Goal: Transaction & Acquisition: Purchase product/service

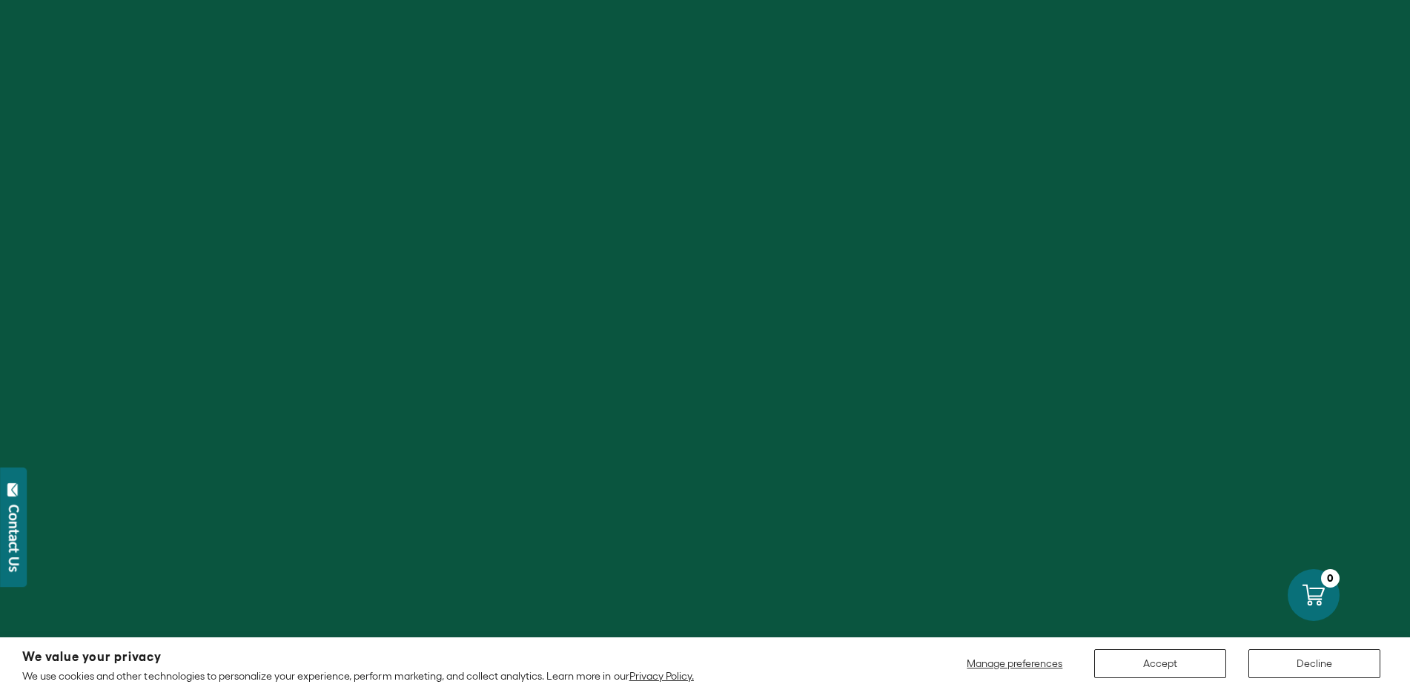
scroll to position [66, 0]
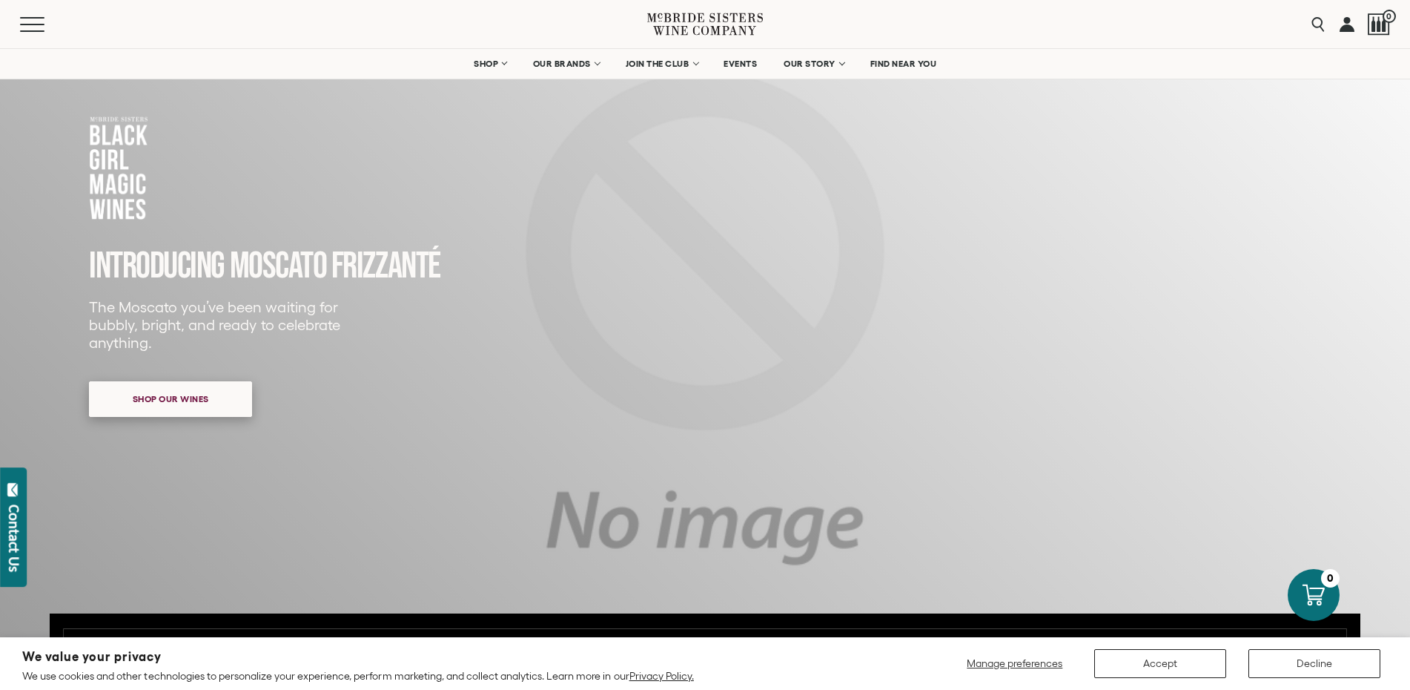
click at [162, 411] on span "Shop our wines" at bounding box center [171, 398] width 128 height 29
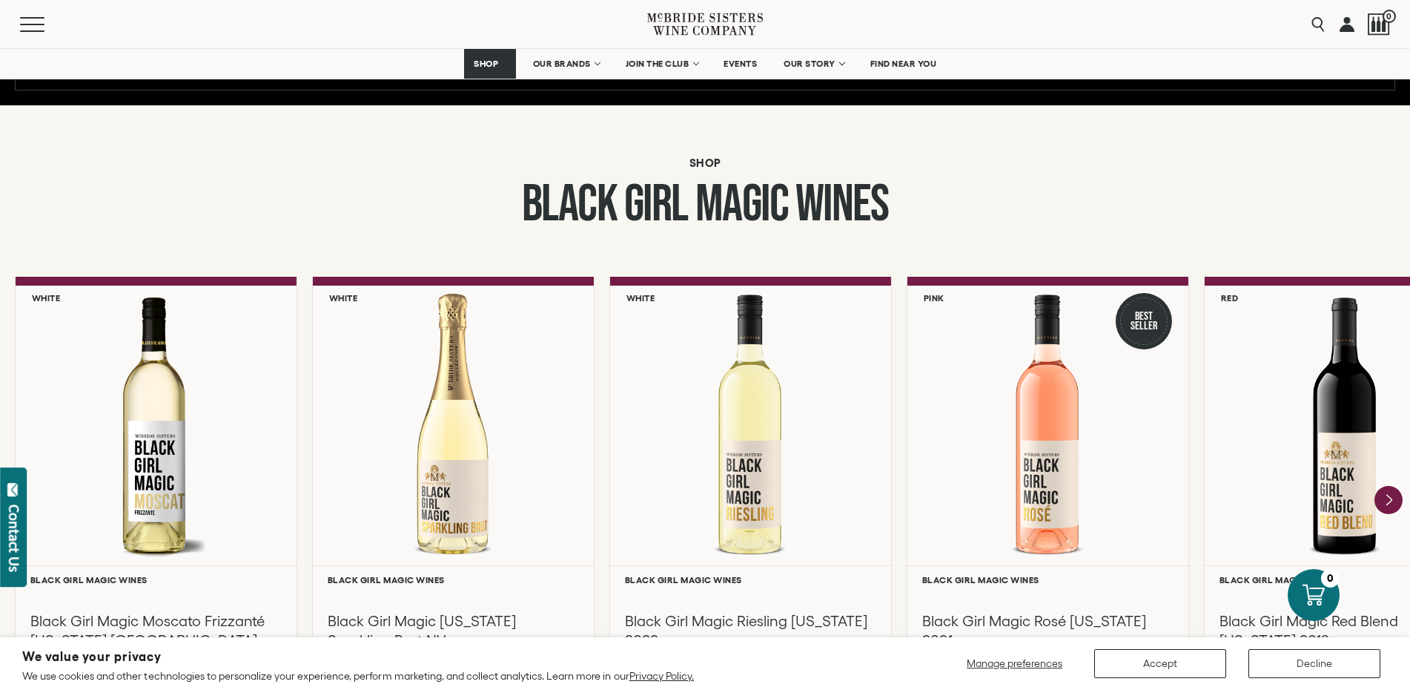
scroll to position [1131, 0]
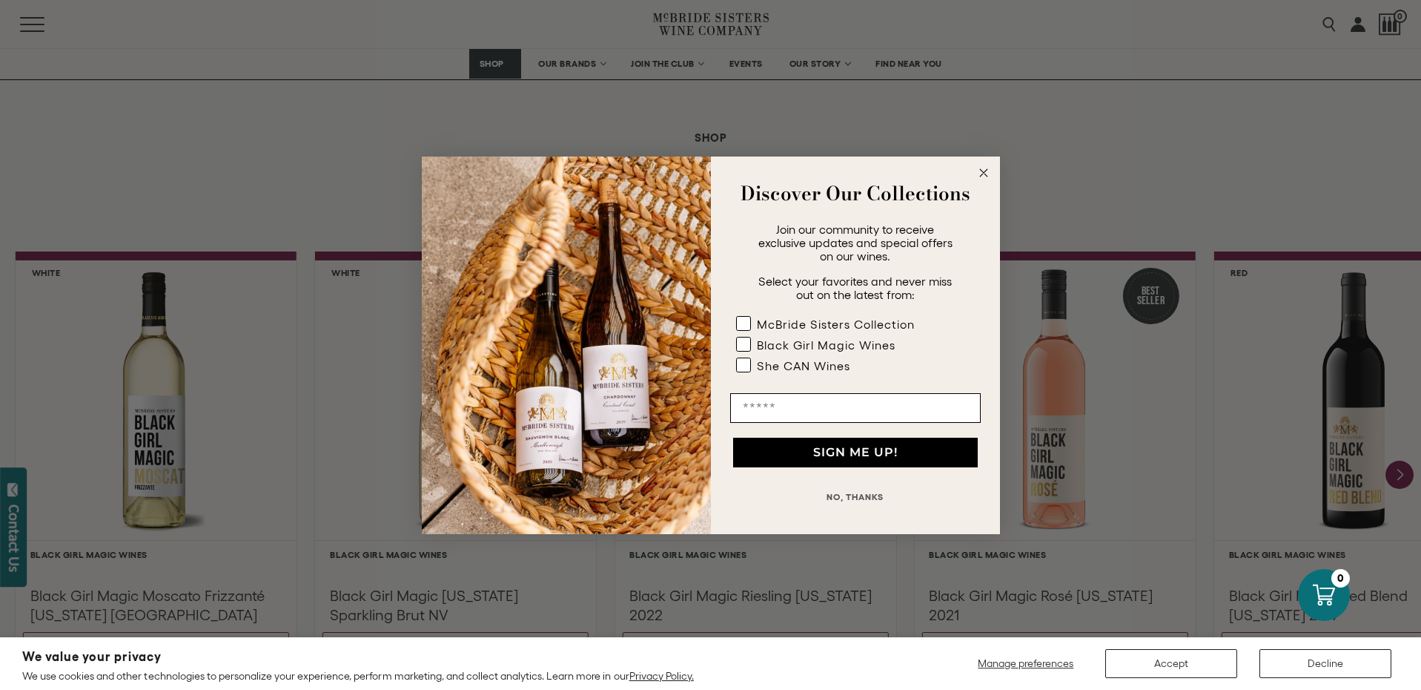
click at [853, 503] on button "NO, THANKS" at bounding box center [855, 497] width 251 height 30
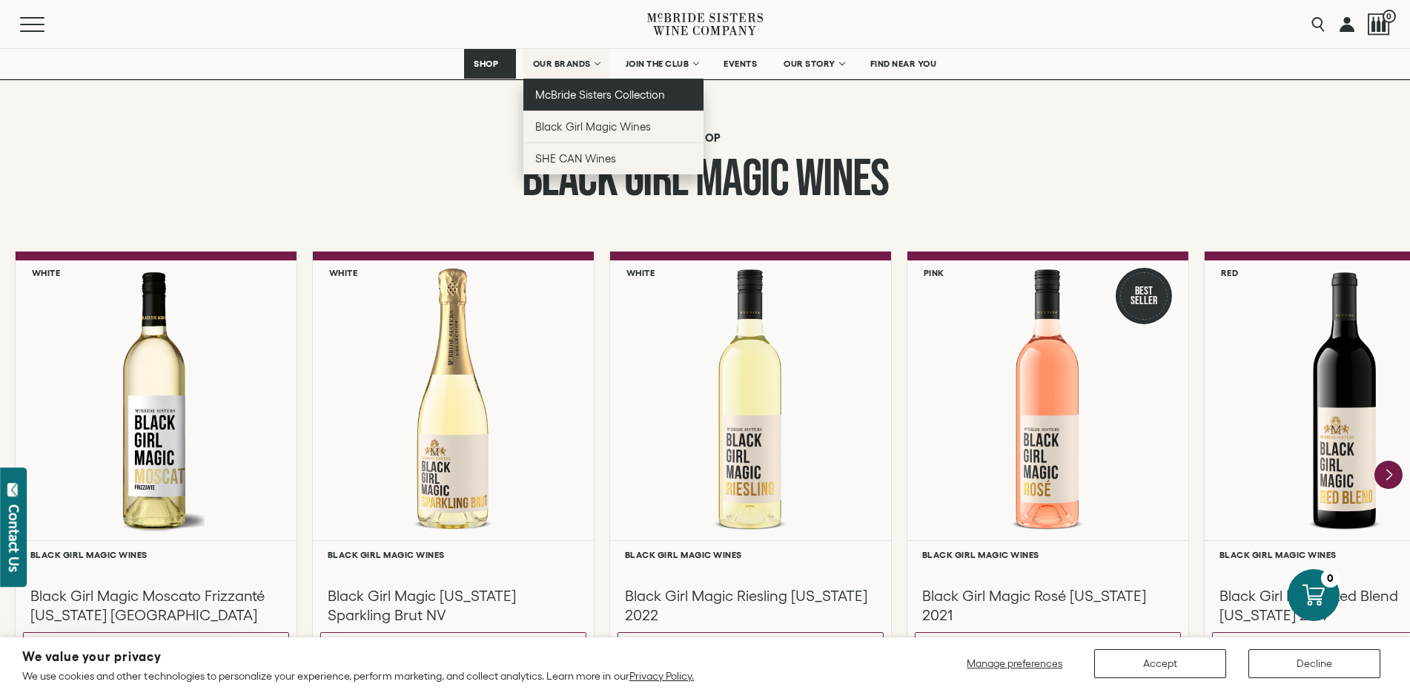
click at [599, 103] on link "McBride Sisters Collection" at bounding box center [613, 95] width 180 height 32
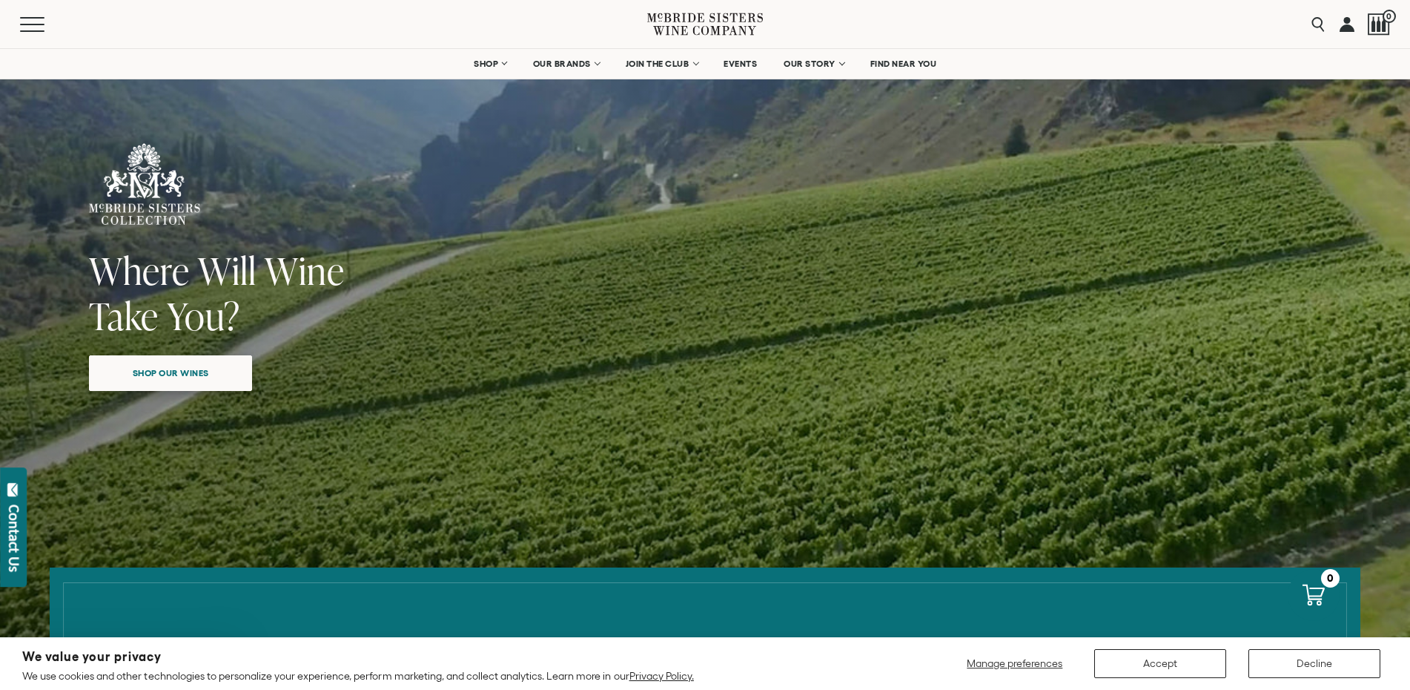
click at [193, 383] on span "Shop our wines" at bounding box center [171, 372] width 128 height 29
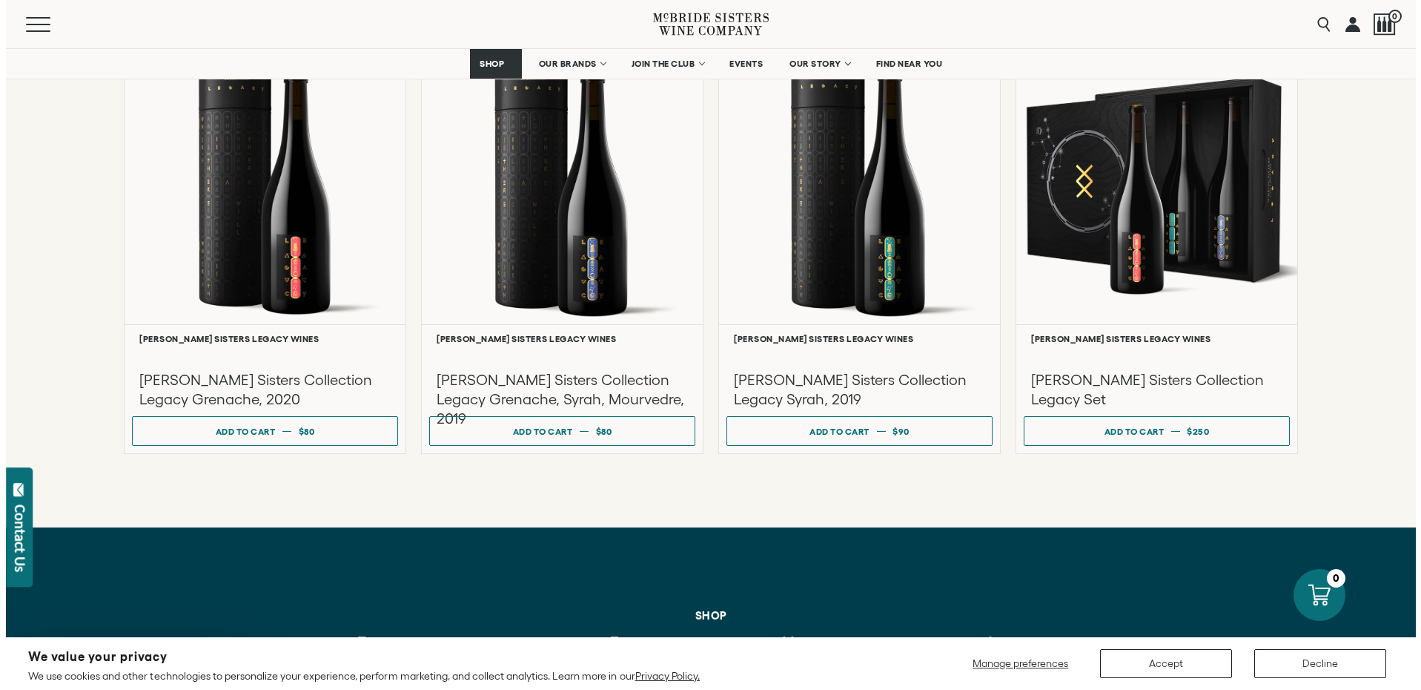
scroll to position [3929, 0]
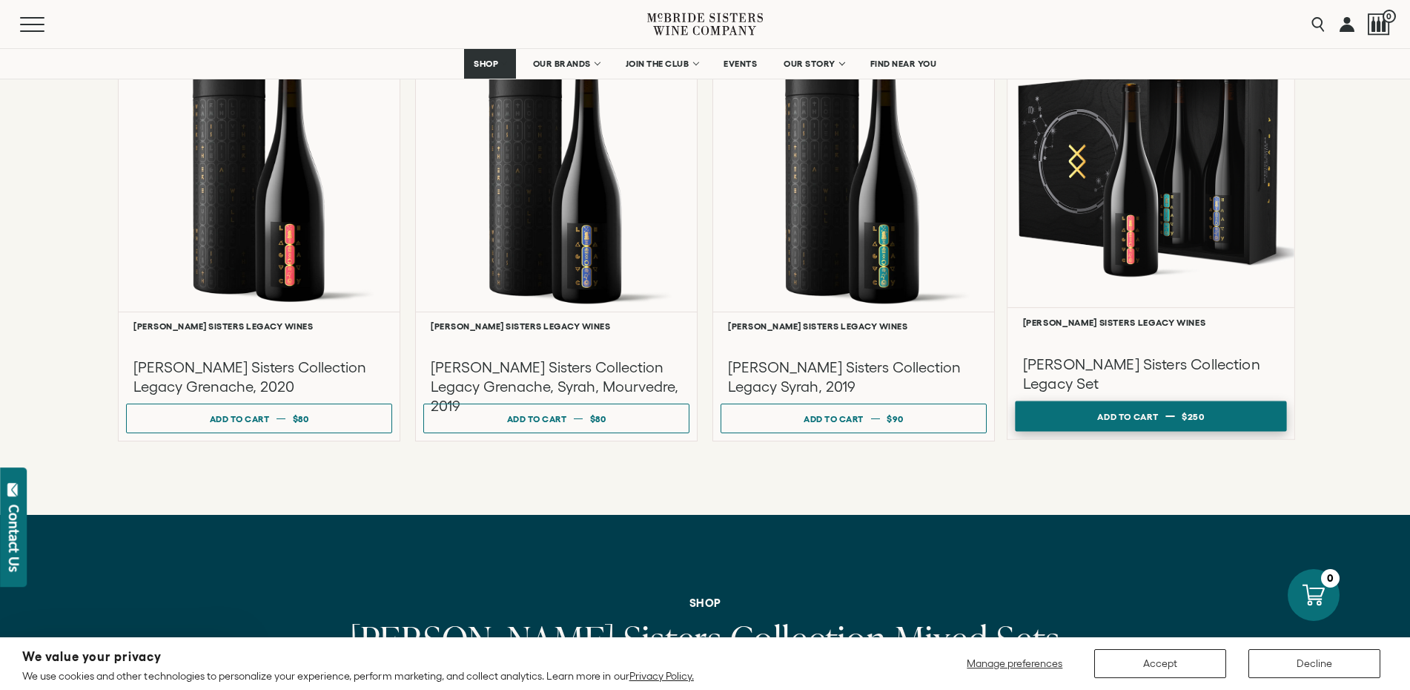
click at [1147, 406] on div "Add to cart" at bounding box center [1127, 417] width 61 height 22
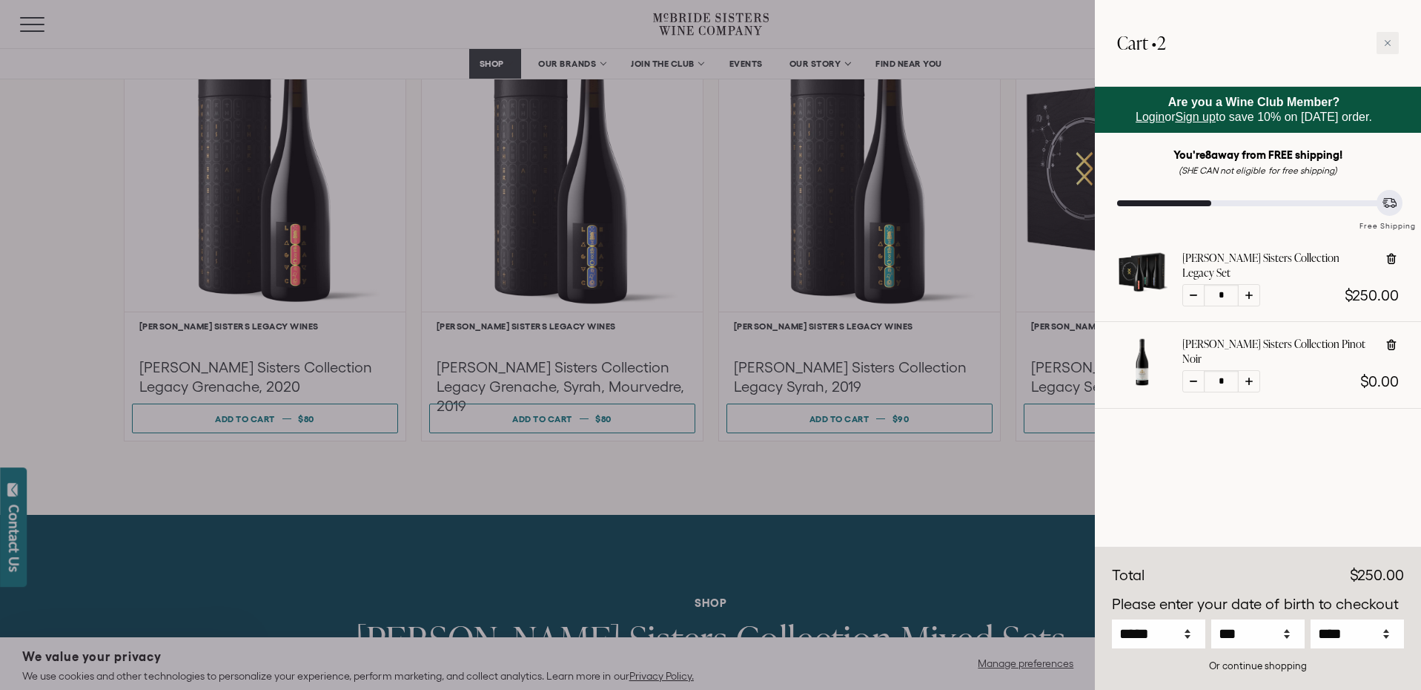
click at [1393, 343] on icon at bounding box center [1391, 344] width 15 height 15
type input "*"
drag, startPoint x: 1174, startPoint y: 205, endPoint x: 1232, endPoint y: 208, distance: 57.9
click at [1235, 208] on div "Free Shipping" at bounding box center [1258, 216] width 282 height 32
click at [1191, 633] on select "***** *** *** *** *** *** *** *** *** *** *** *** ***" at bounding box center [1158, 633] width 93 height 29
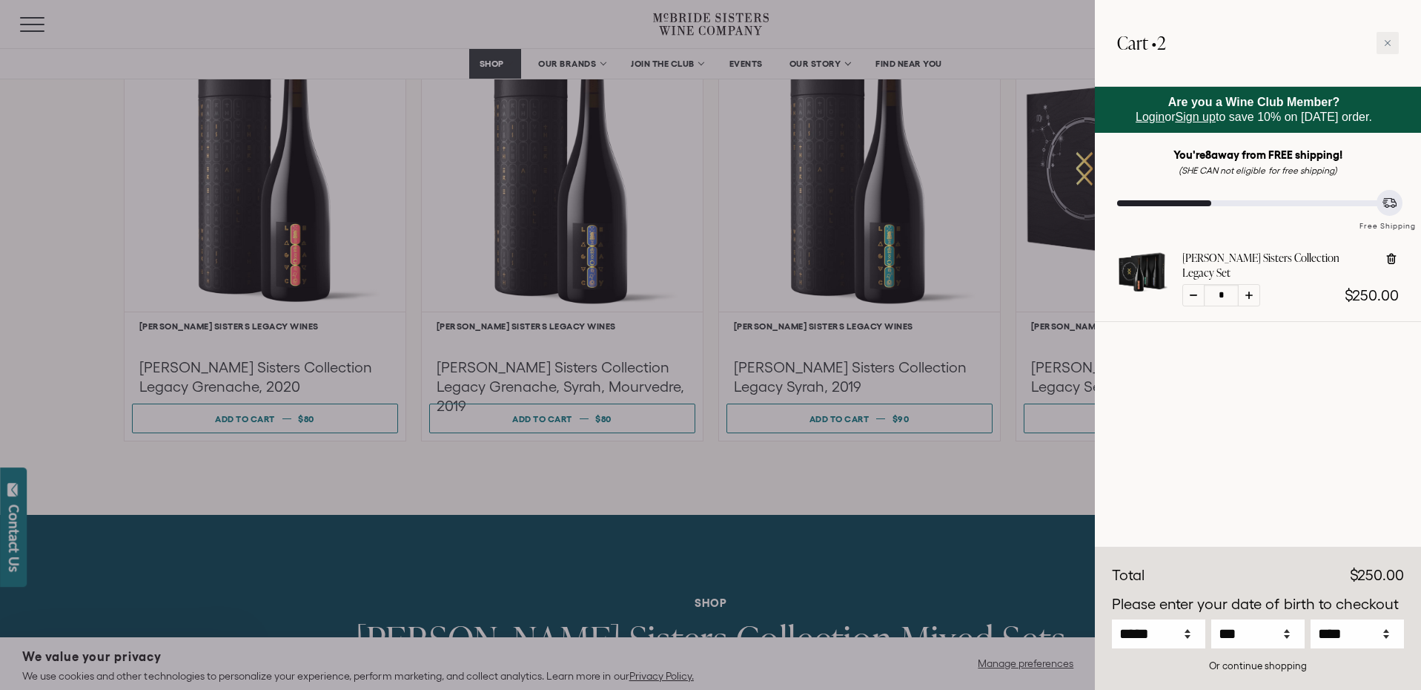
click at [862, 477] on div at bounding box center [710, 345] width 1421 height 690
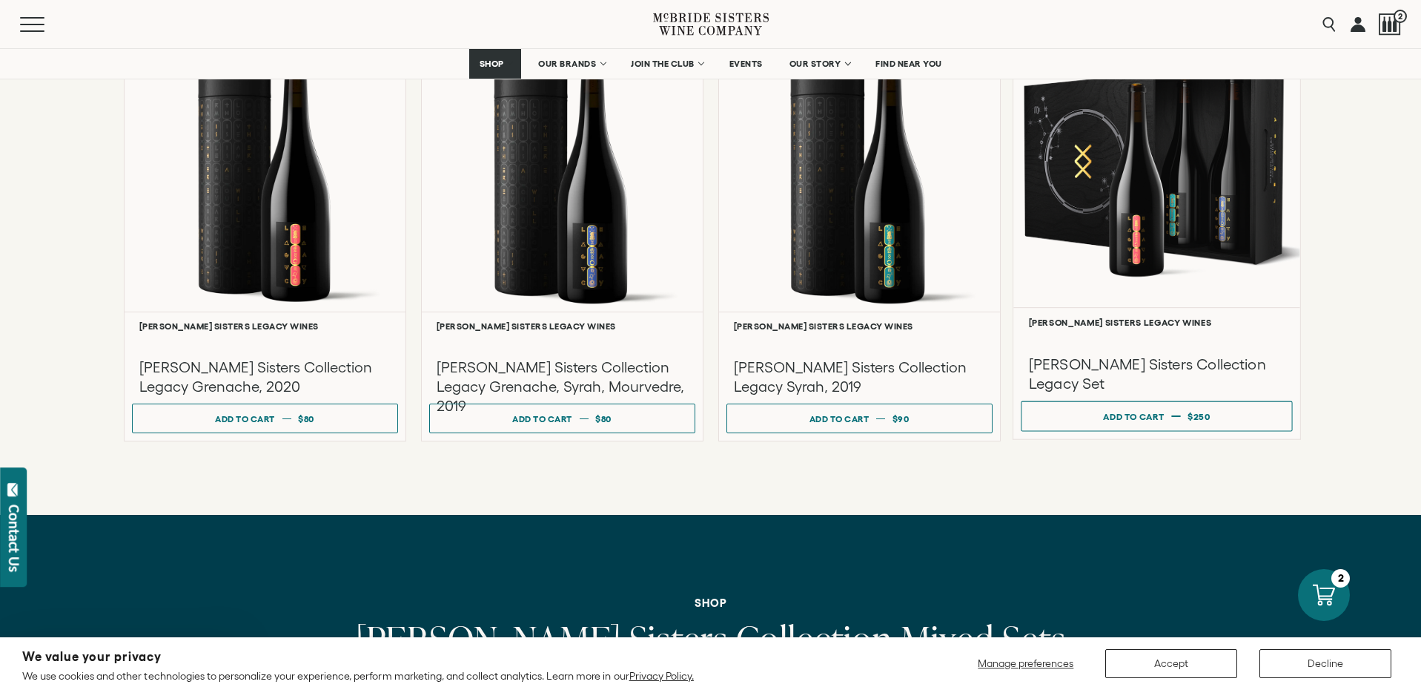
click at [1113, 354] on h3 "[PERSON_NAME] Sisters Collection Legacy Set" at bounding box center [1156, 373] width 257 height 39
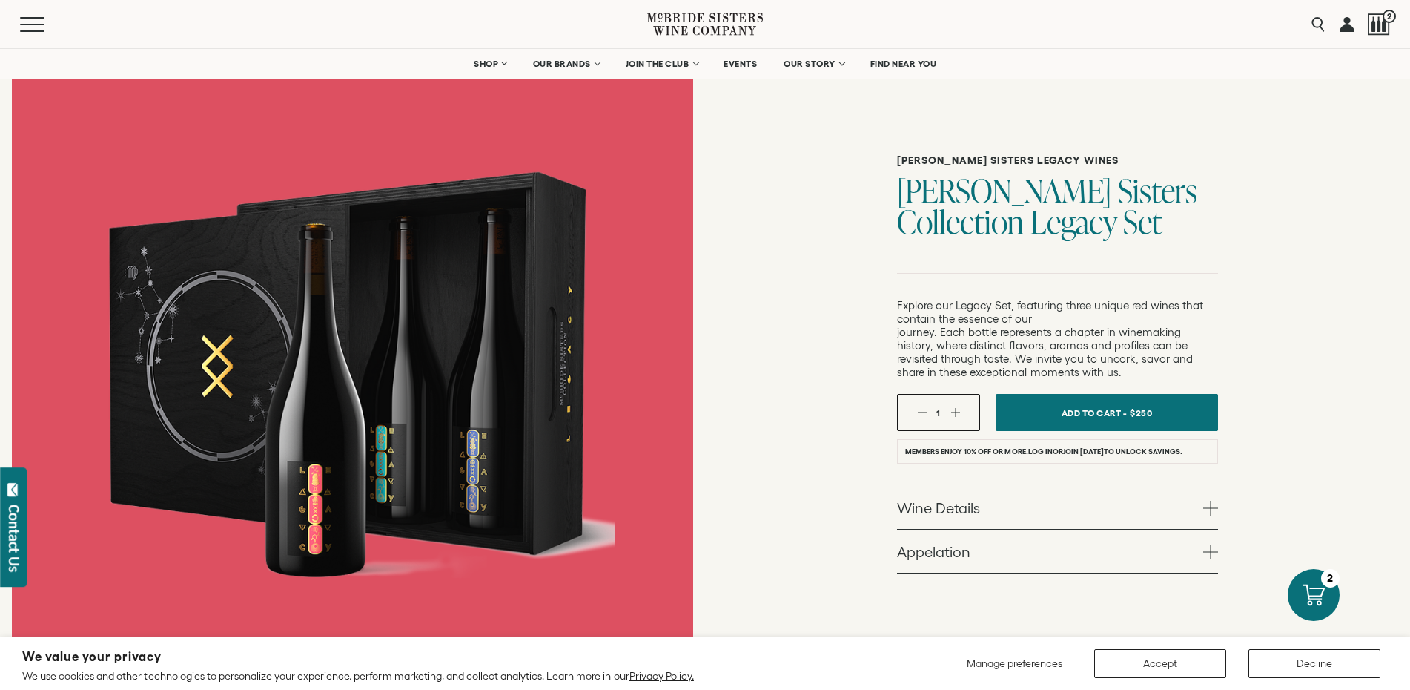
scroll to position [67, 0]
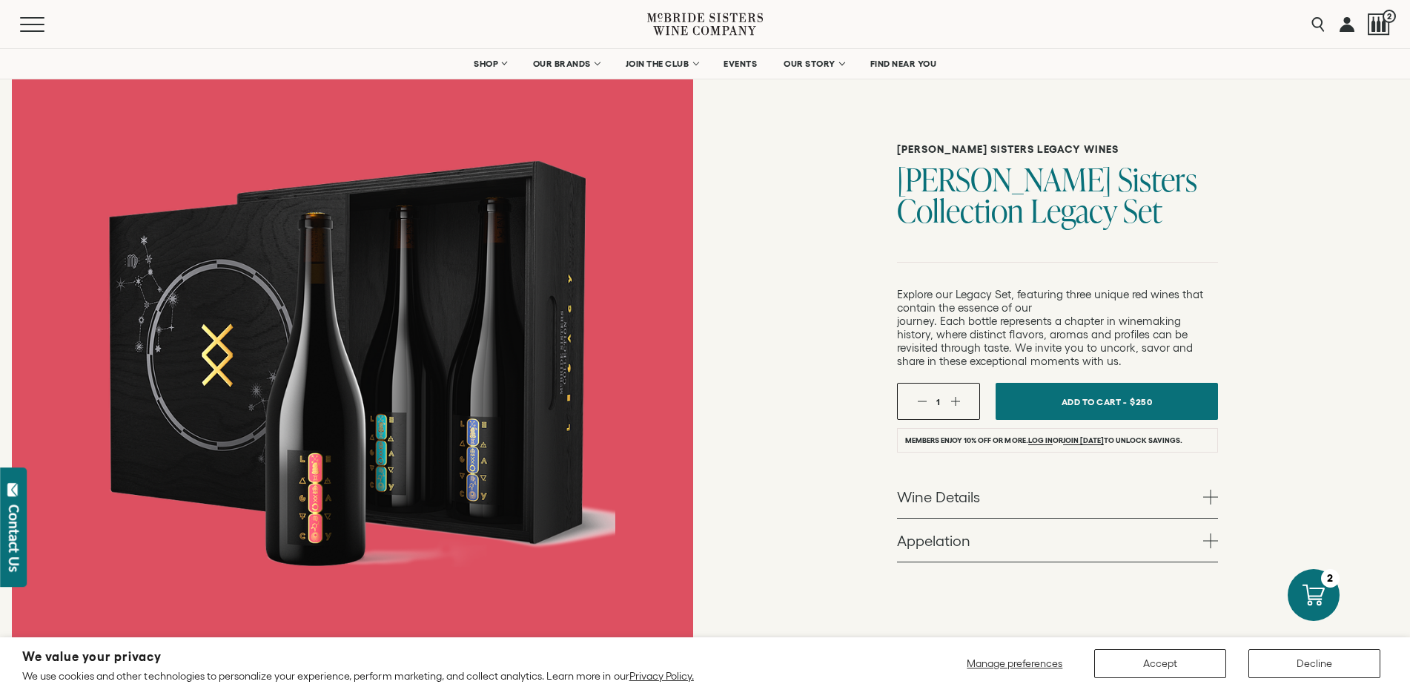
click at [1209, 495] on span at bounding box center [1210, 496] width 15 height 15
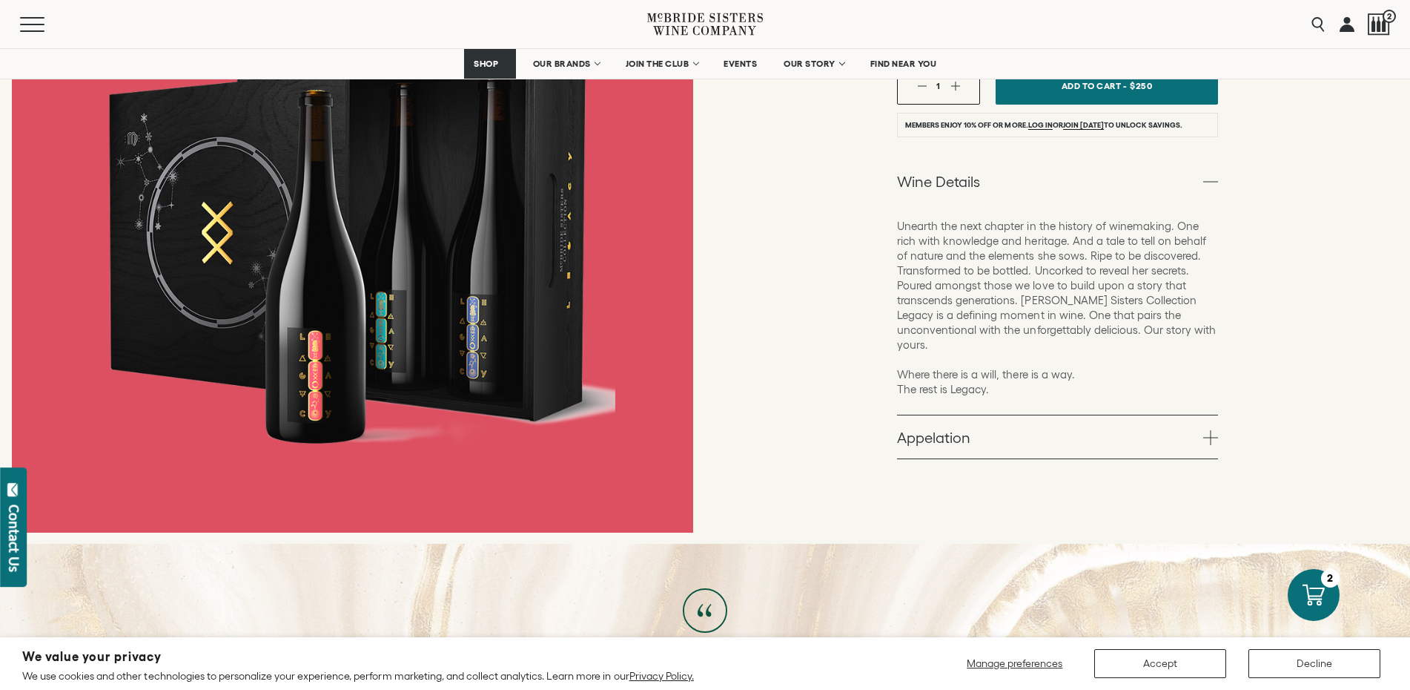
scroll to position [426, 0]
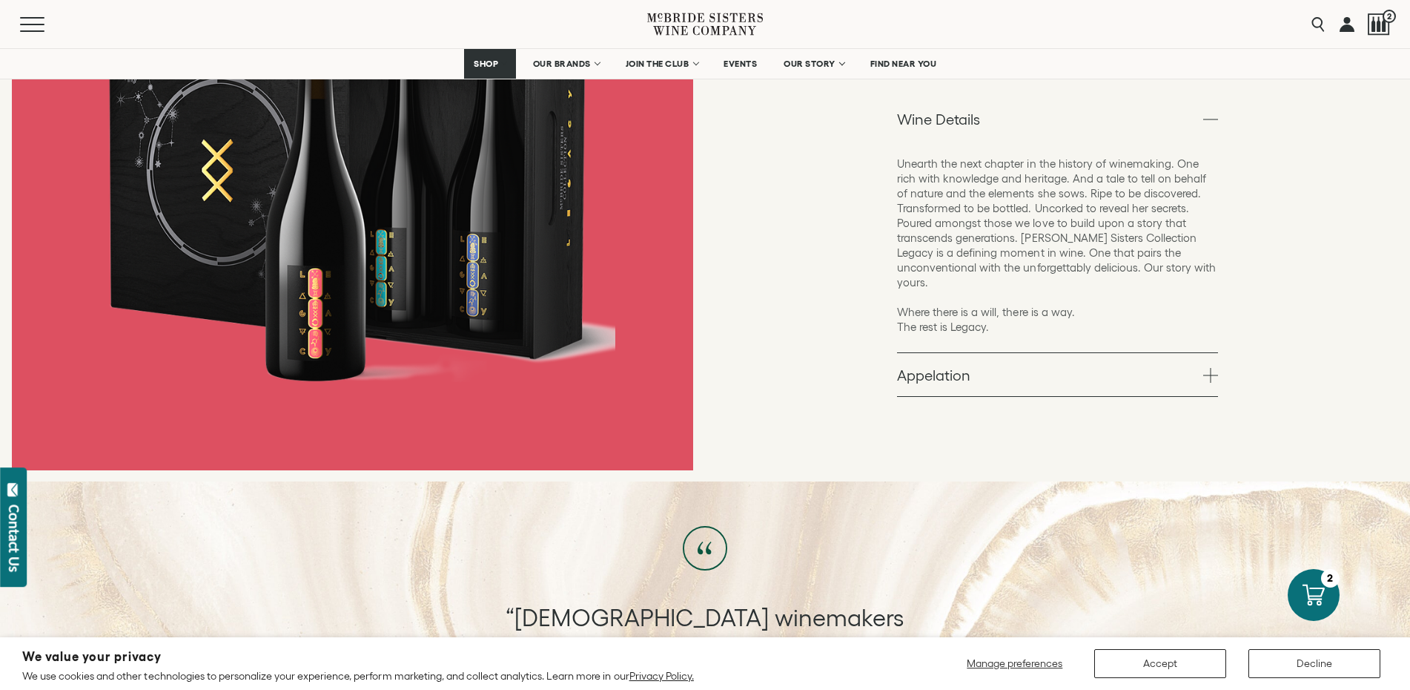
click at [1210, 368] on span at bounding box center [1210, 375] width 15 height 15
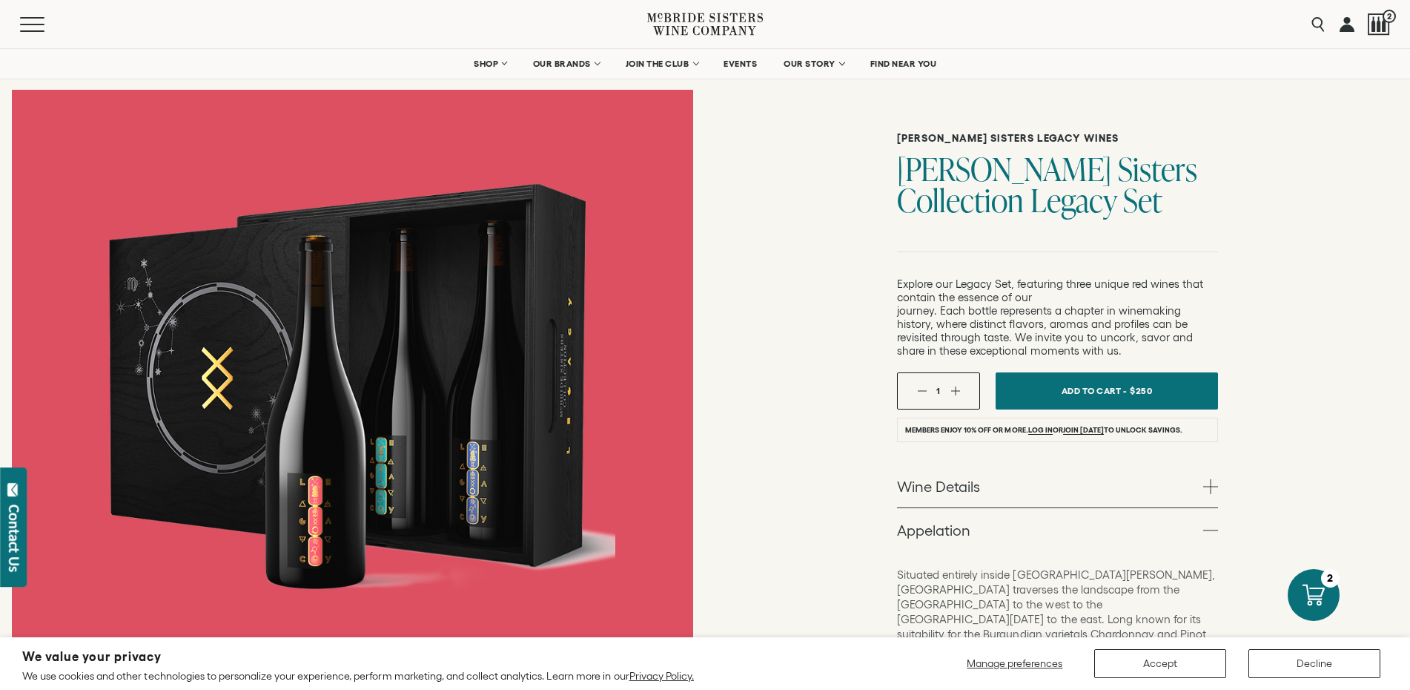
scroll to position [0, 0]
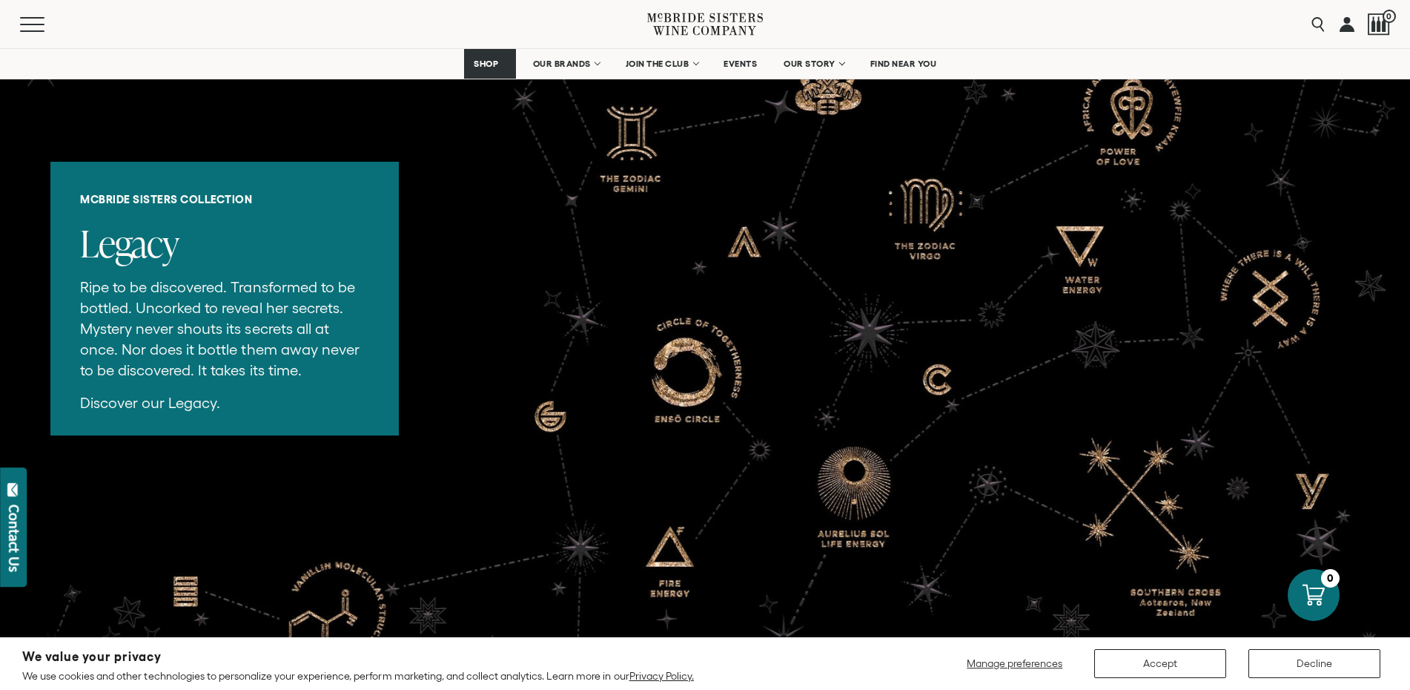
scroll to position [2752, 0]
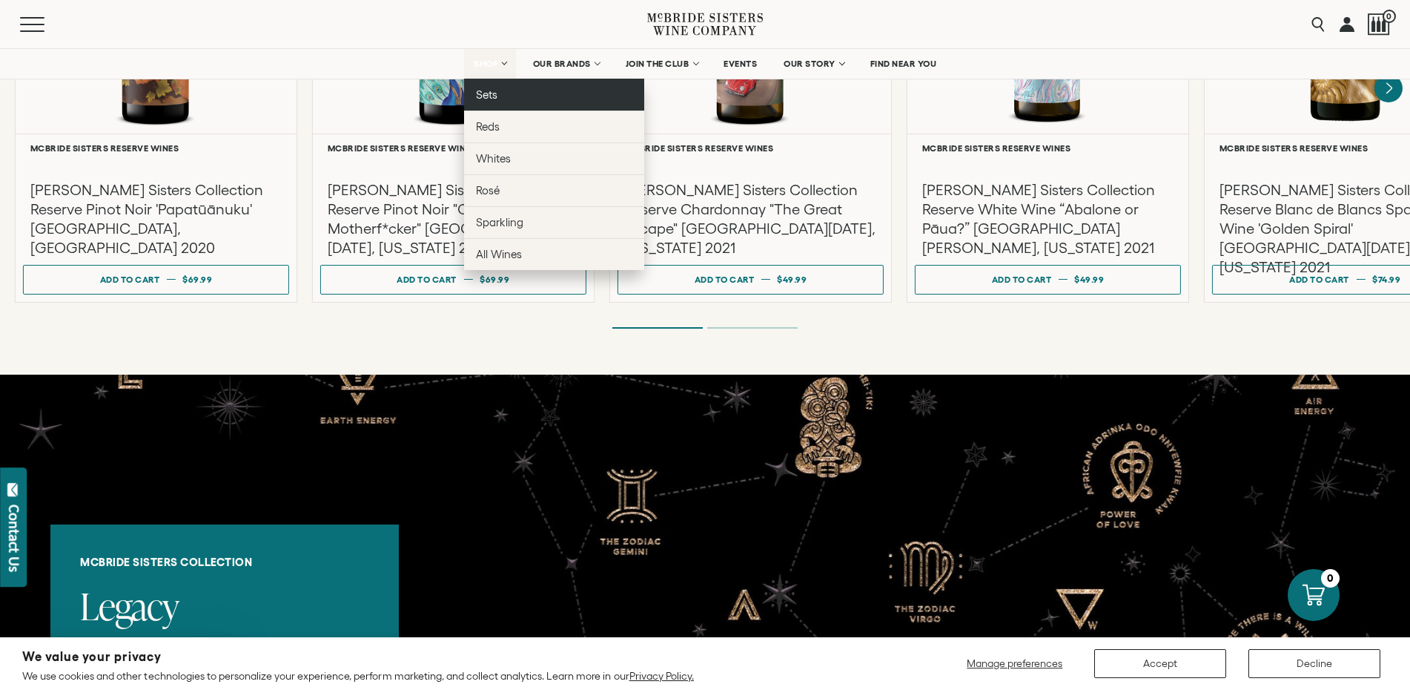
click at [490, 96] on span "Sets" at bounding box center [487, 94] width 22 height 13
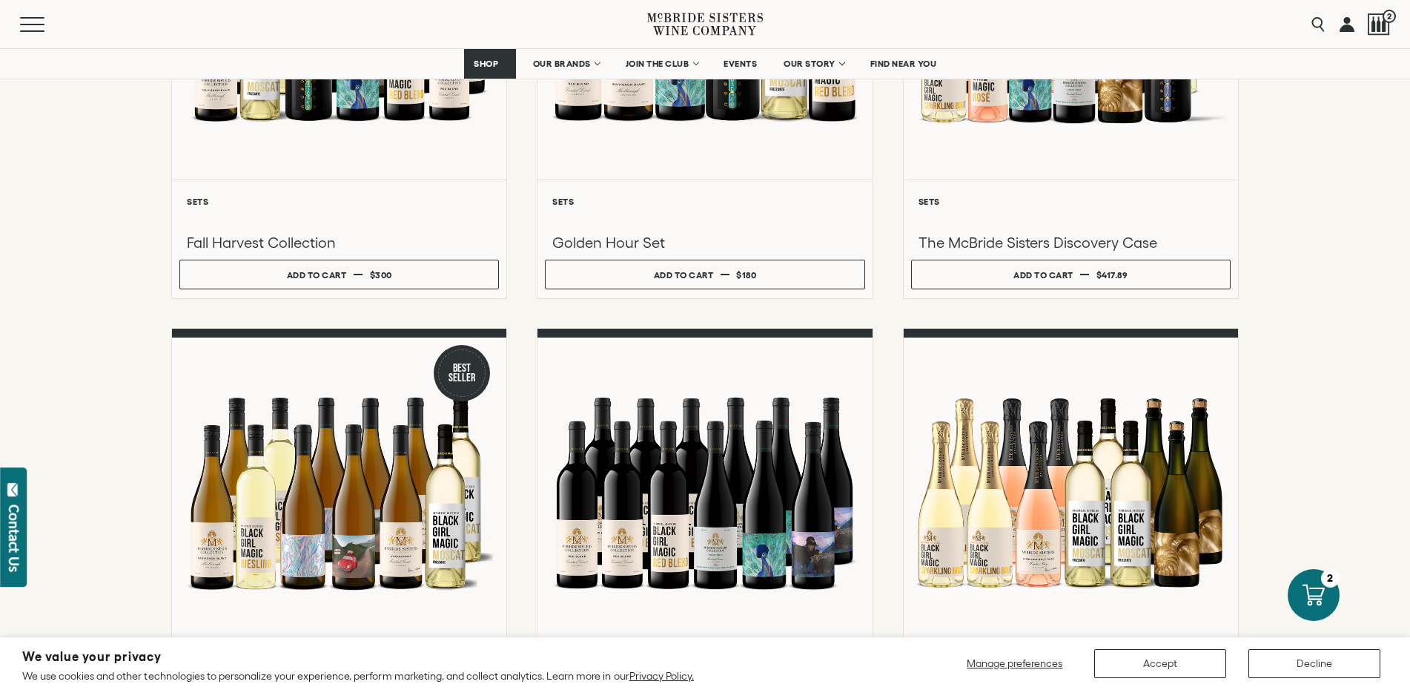
scroll to position [401, 0]
